Goal: Book appointment/travel/reservation

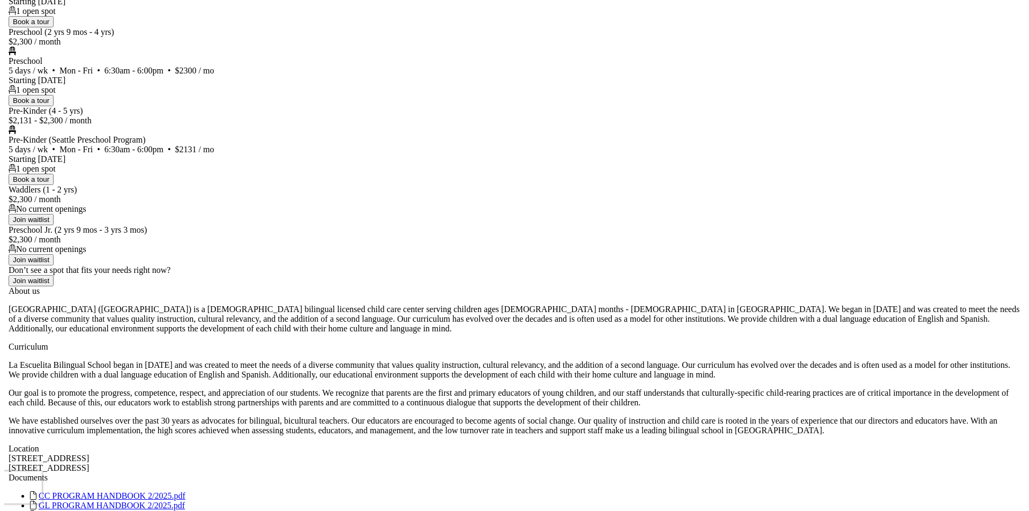
scroll to position [643, 0]
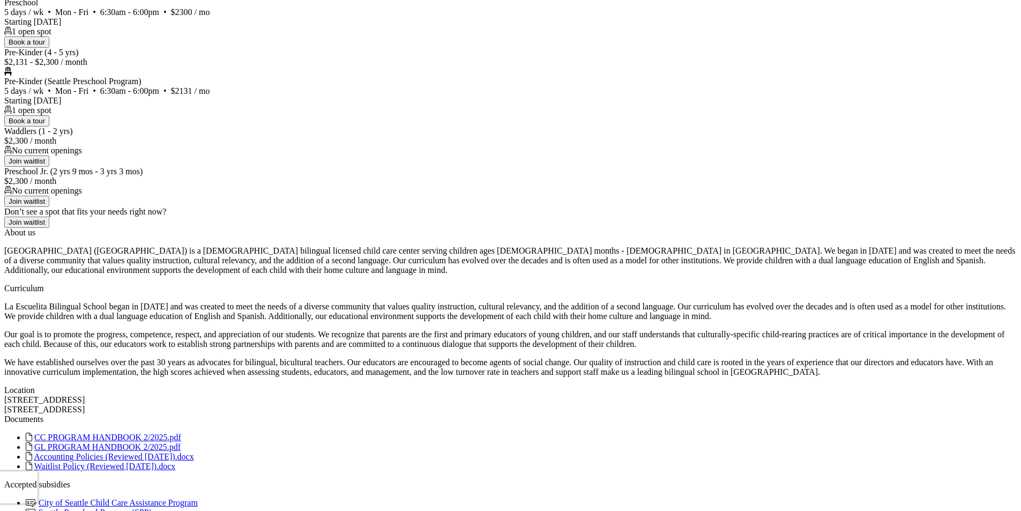
click at [45, 46] on span "Book a tour" at bounding box center [27, 42] width 36 height 8
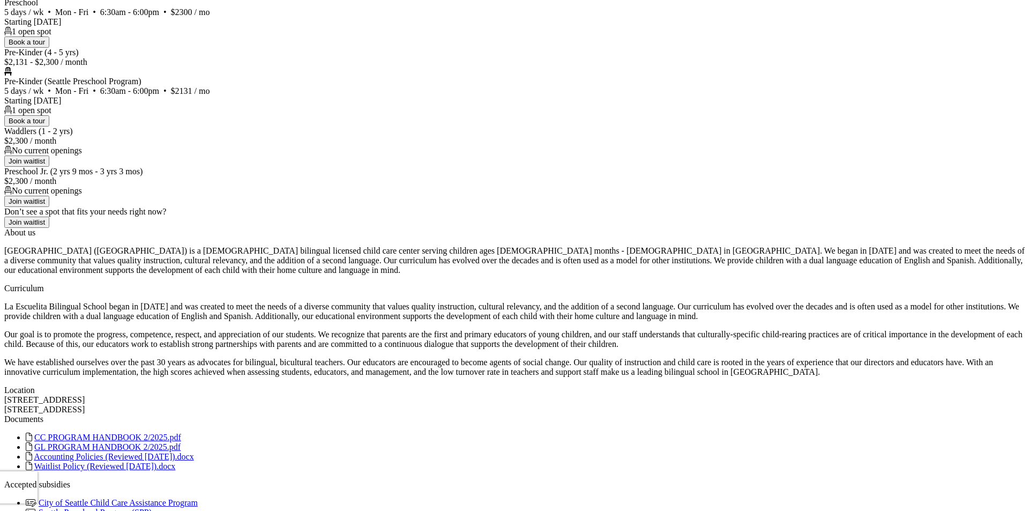
type input "Ember"
type input "[PERSON_NAME][GEOGRAPHIC_DATA]"
type input "[DATE]"
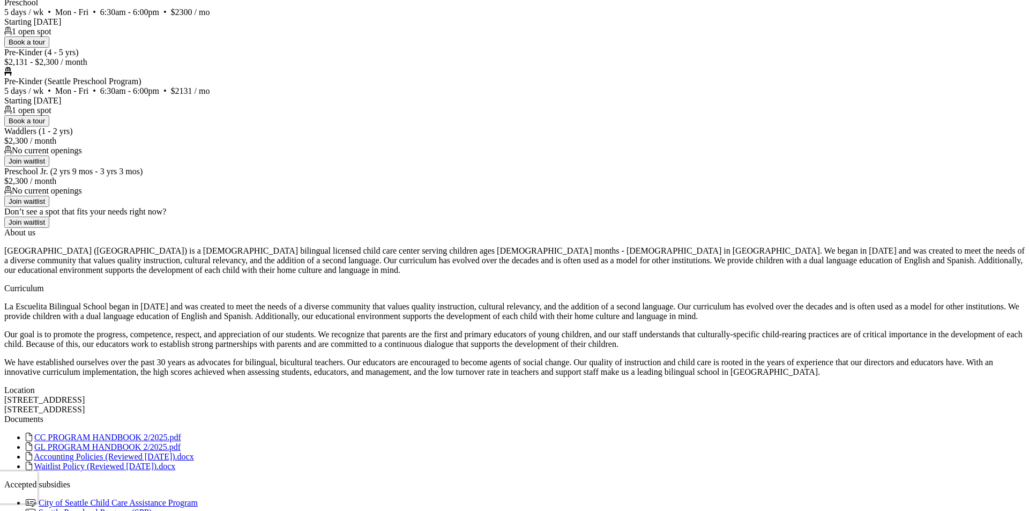
type input "[DATE]"
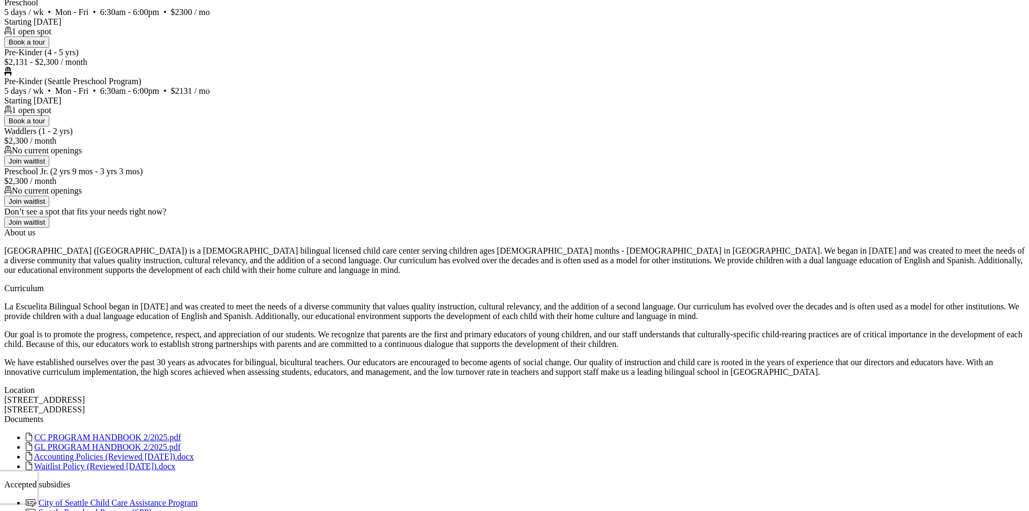
type input "2064915535"
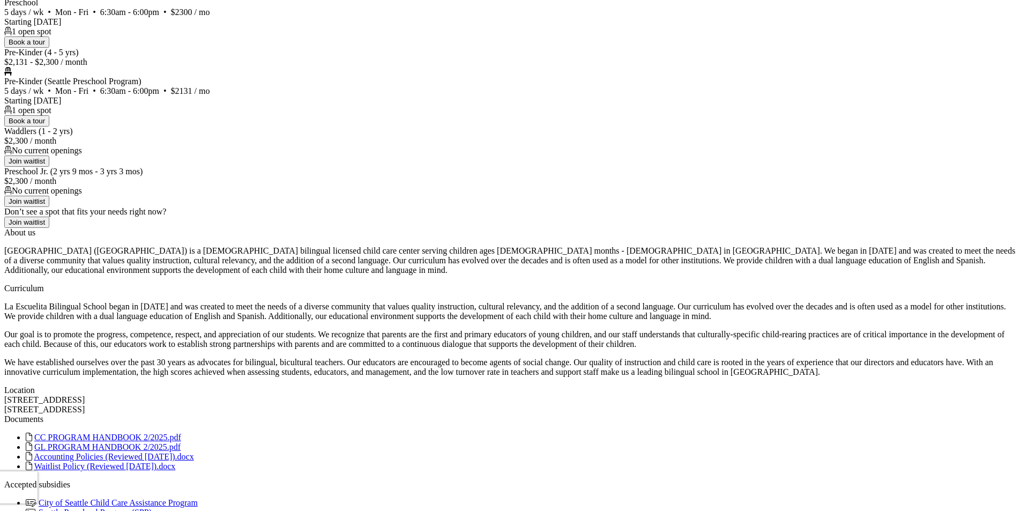
select select "[DATE]T15:00:00.000-07:00"
